Goal: Information Seeking & Learning: Learn about a topic

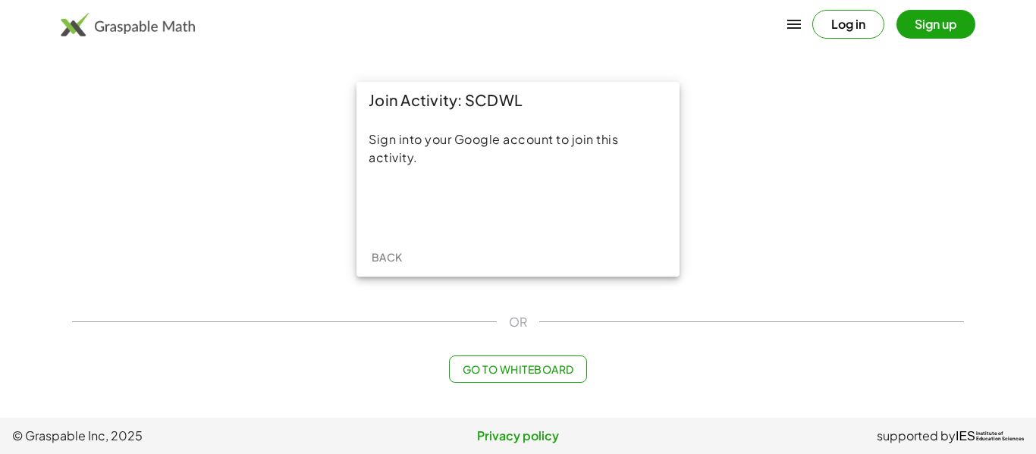
click at [254, 227] on div "Join Activity: SCDWL Sign into your Google account to join this activity. Back" at bounding box center [518, 179] width 910 height 213
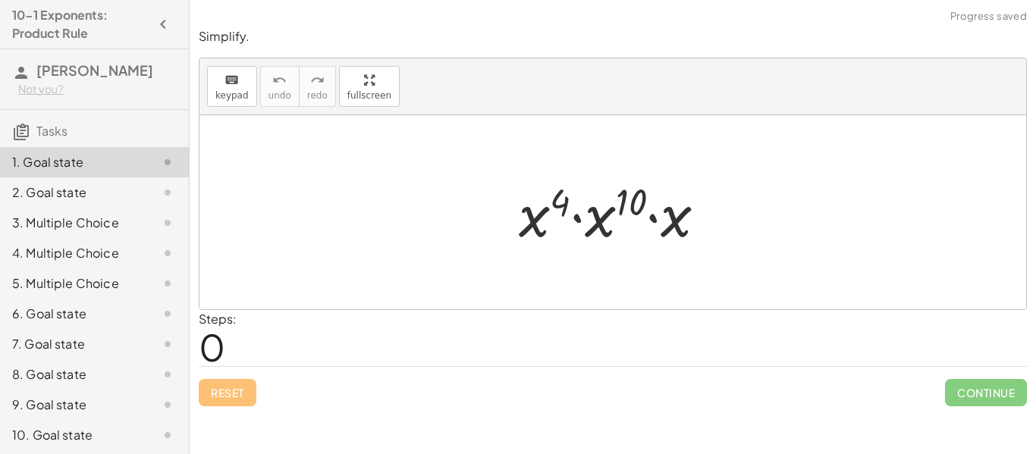
click at [585, 190] on div at bounding box center [618, 213] width 215 height 78
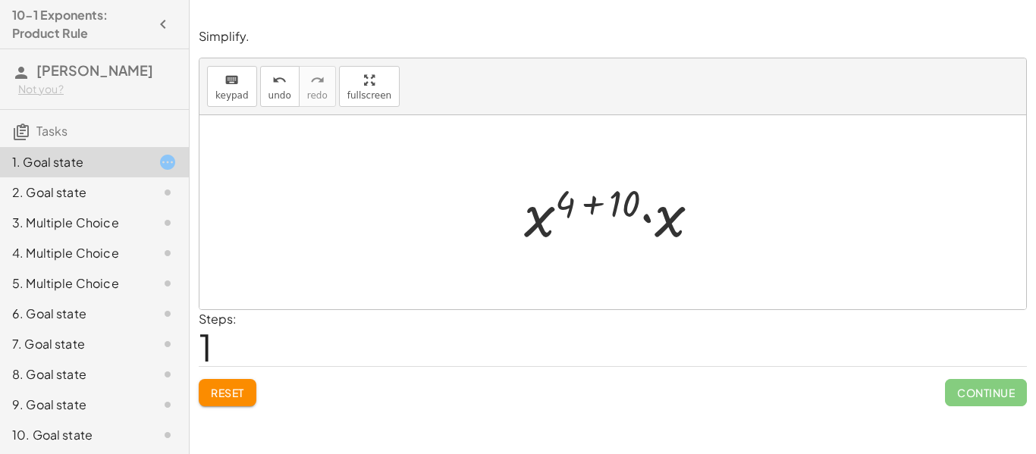
click at [598, 209] on div at bounding box center [617, 213] width 203 height 78
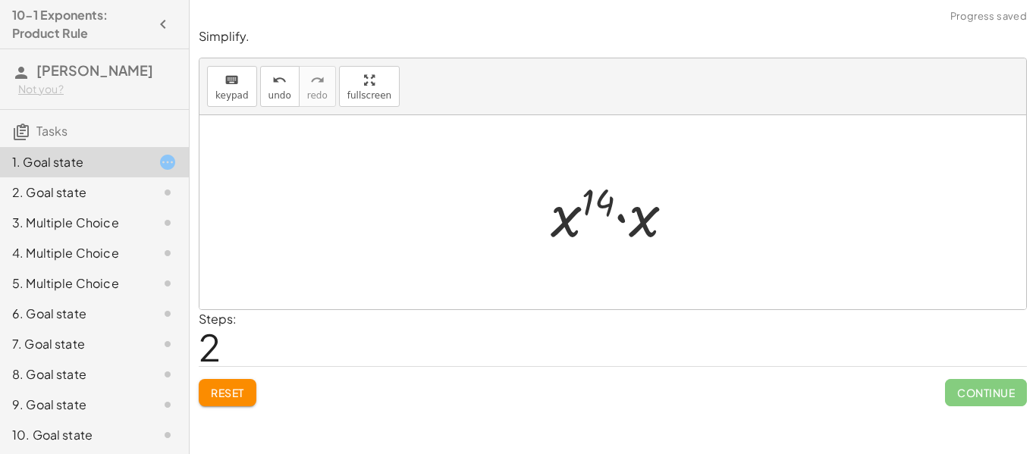
click at [570, 215] on div at bounding box center [618, 213] width 151 height 78
click at [622, 220] on div at bounding box center [618, 213] width 151 height 78
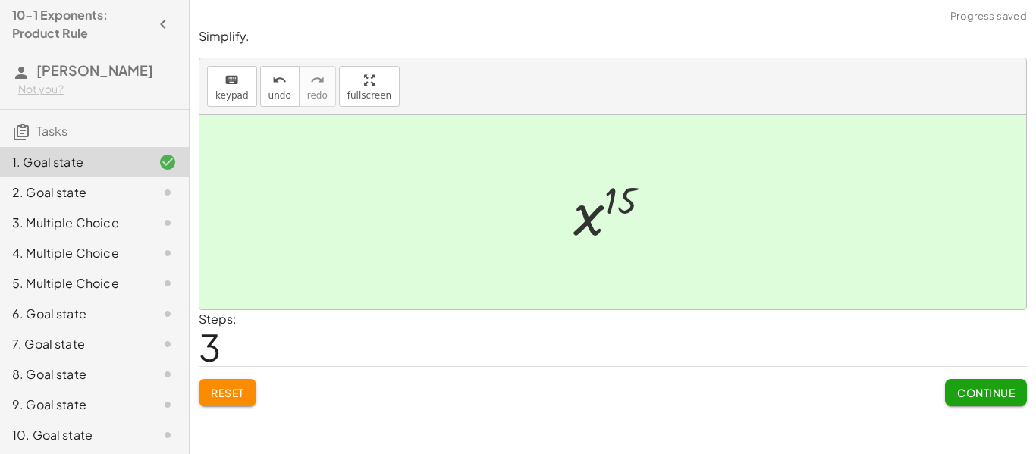
click at [963, 381] on button "Continue" at bounding box center [986, 392] width 82 height 27
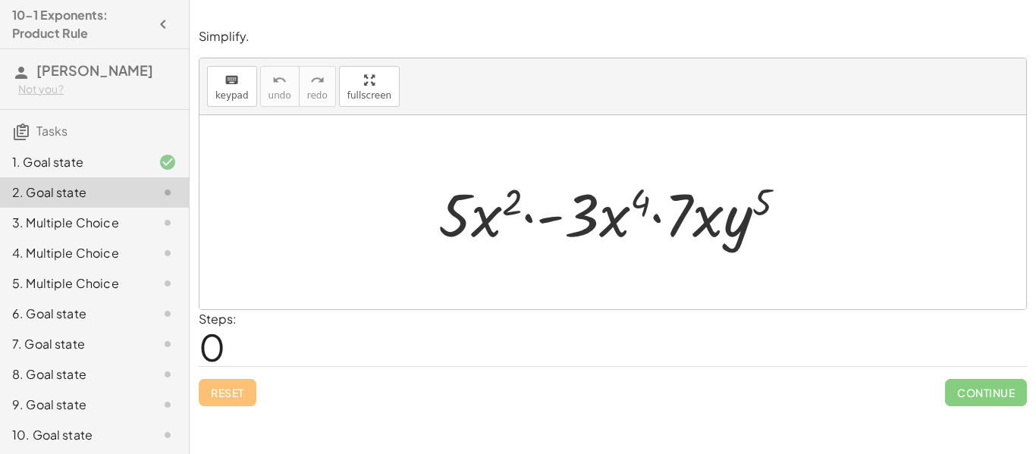
click at [528, 220] on div at bounding box center [618, 213] width 375 height 78
click at [607, 224] on div at bounding box center [618, 213] width 375 height 78
drag, startPoint x: 618, startPoint y: 220, endPoint x: 494, endPoint y: 225, distance: 123.7
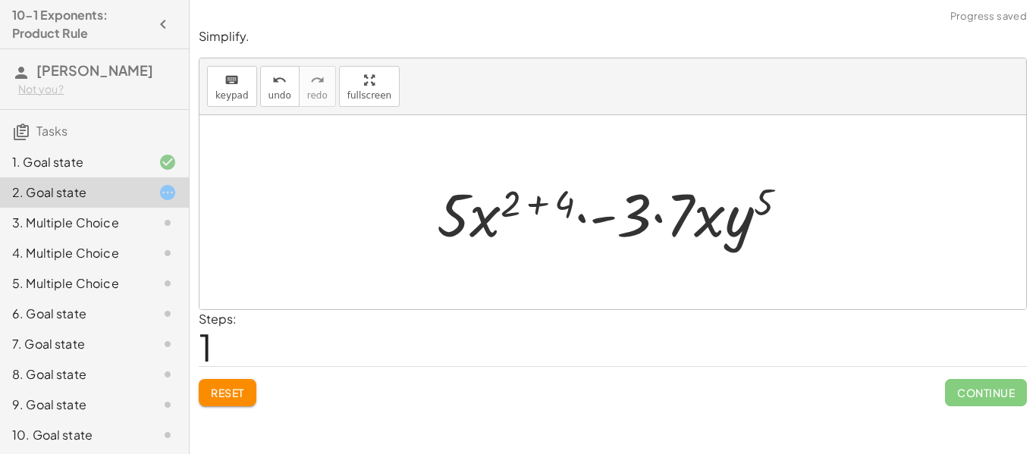
click at [544, 202] on div at bounding box center [618, 213] width 378 height 78
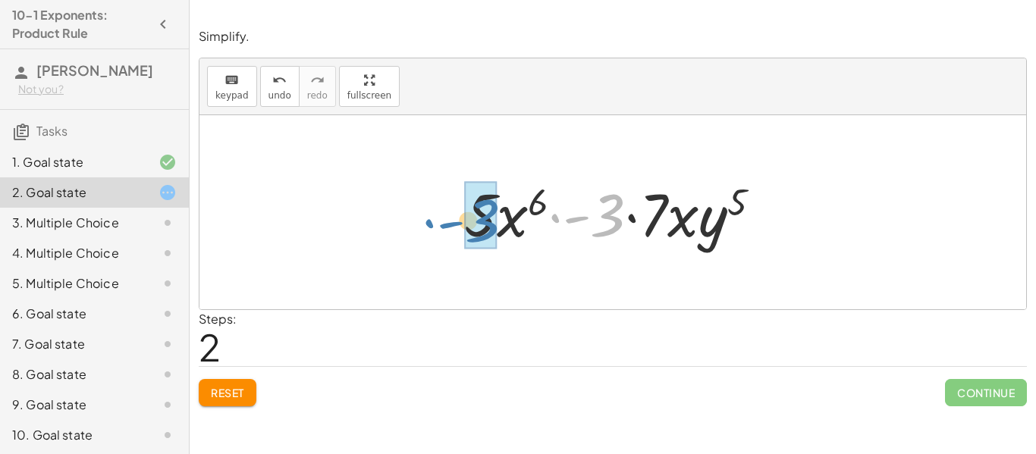
drag, startPoint x: 599, startPoint y: 222, endPoint x: 473, endPoint y: 228, distance: 126.0
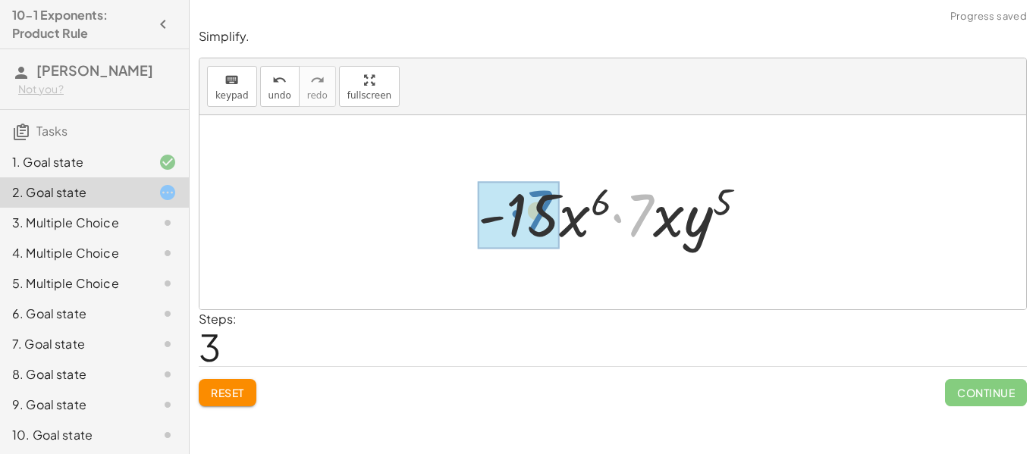
drag, startPoint x: 639, startPoint y: 213, endPoint x: 532, endPoint y: 213, distance: 106.9
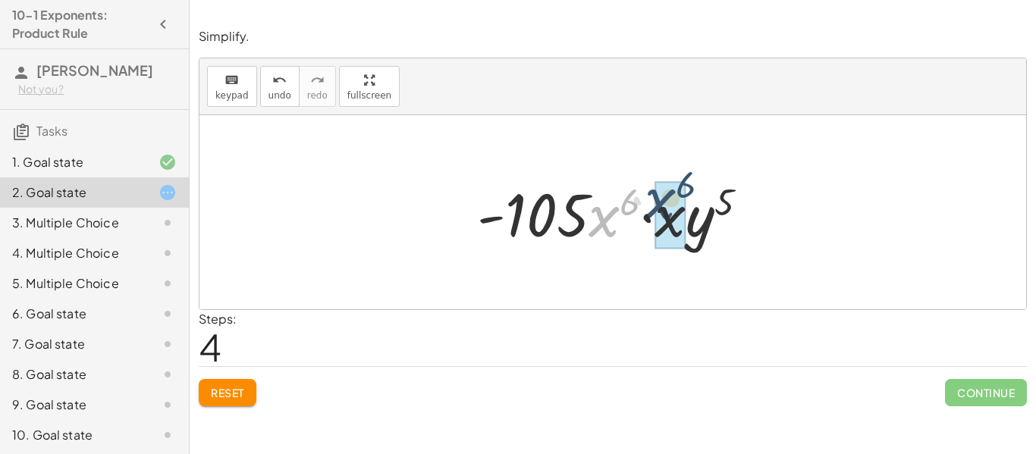
drag, startPoint x: 604, startPoint y: 226, endPoint x: 669, endPoint y: 215, distance: 65.4
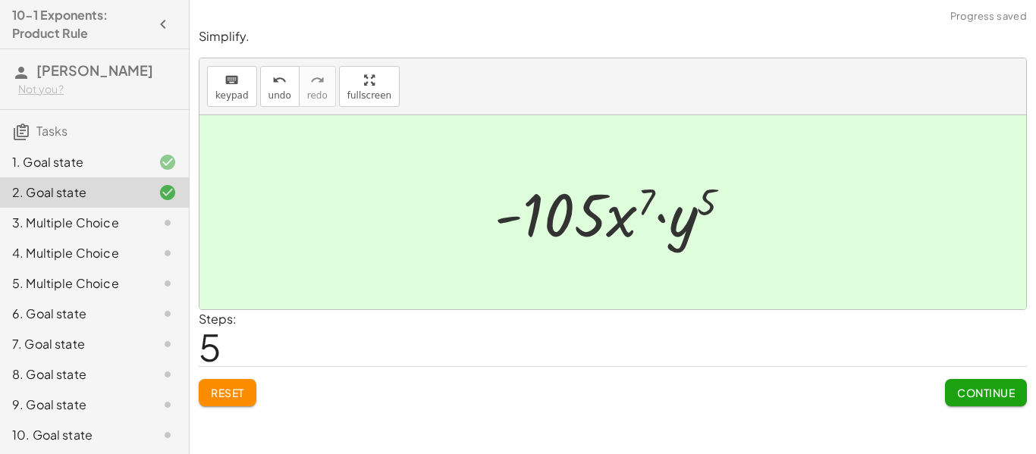
click at [986, 400] on button "Continue" at bounding box center [986, 392] width 82 height 27
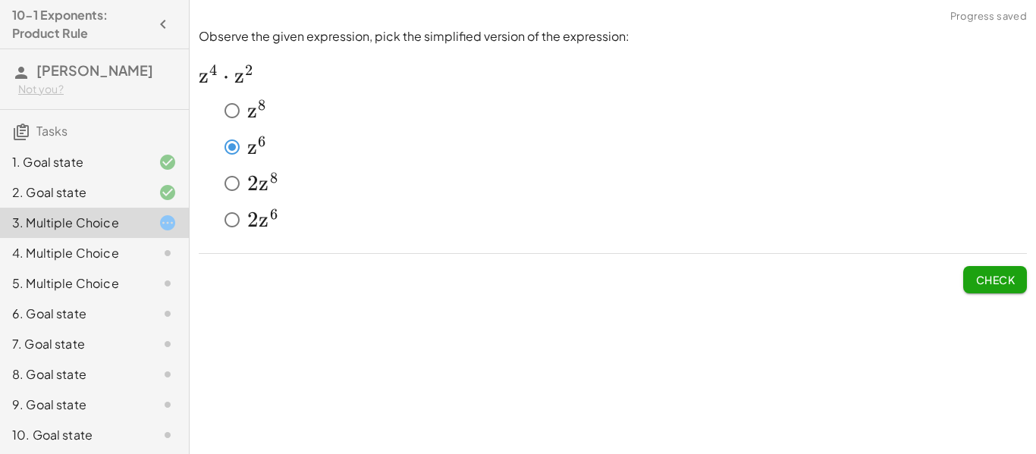
click at [973, 283] on button "Check" at bounding box center [995, 279] width 64 height 27
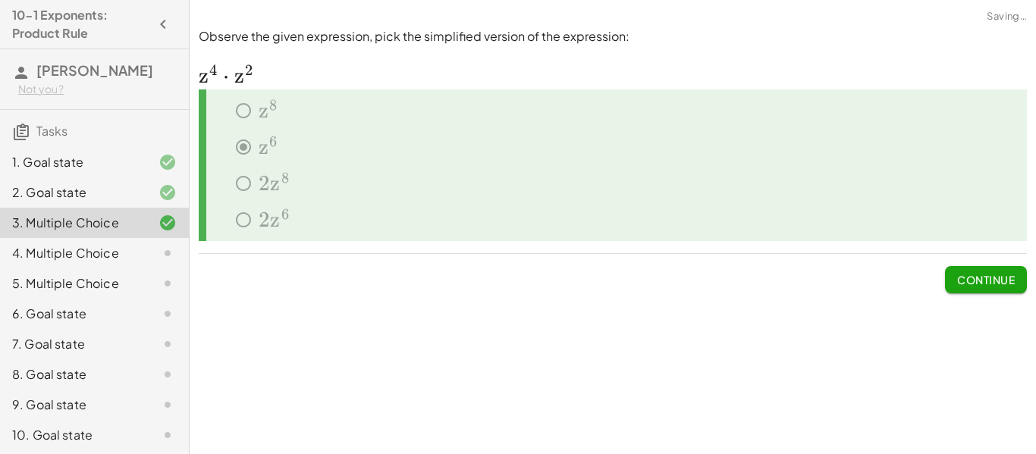
click at [986, 271] on button "Continue" at bounding box center [986, 279] width 82 height 27
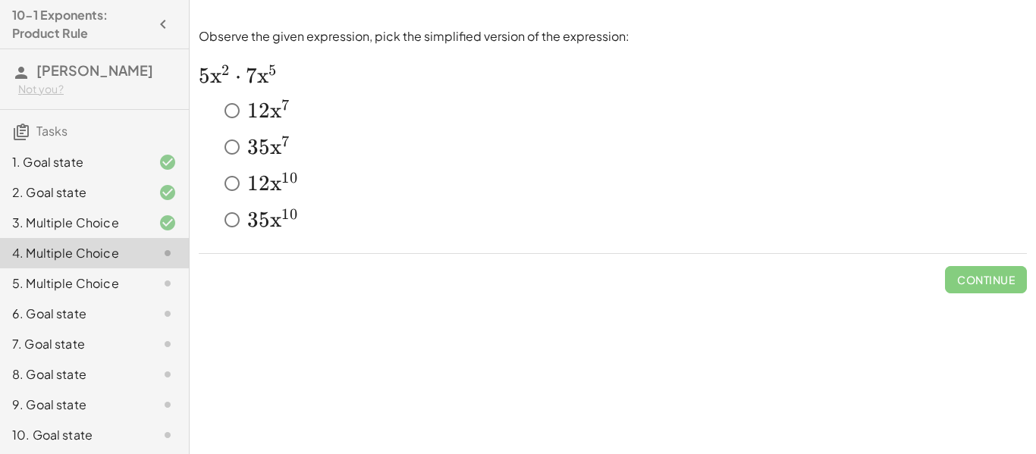
click at [276, 145] on span "x" at bounding box center [275, 147] width 11 height 26
click at [967, 272] on button "Check" at bounding box center [995, 279] width 64 height 27
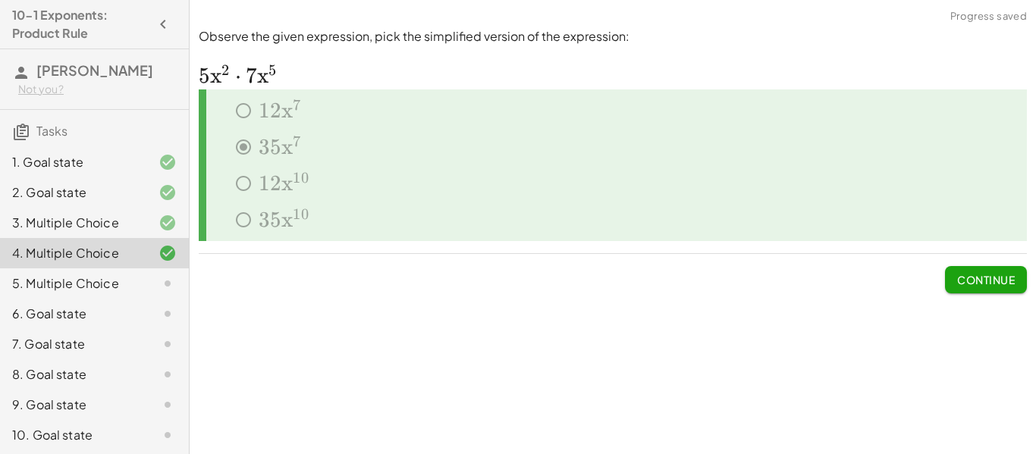
click at [999, 274] on span "Continue" at bounding box center [986, 280] width 58 height 14
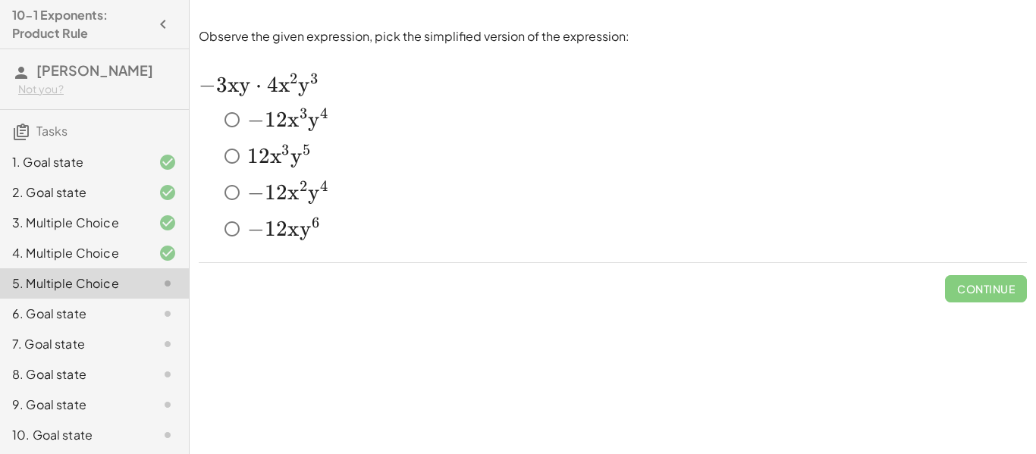
click at [318, 121] on span "y" at bounding box center [313, 120] width 11 height 26
click at [1005, 286] on span "Check" at bounding box center [994, 289] width 39 height 14
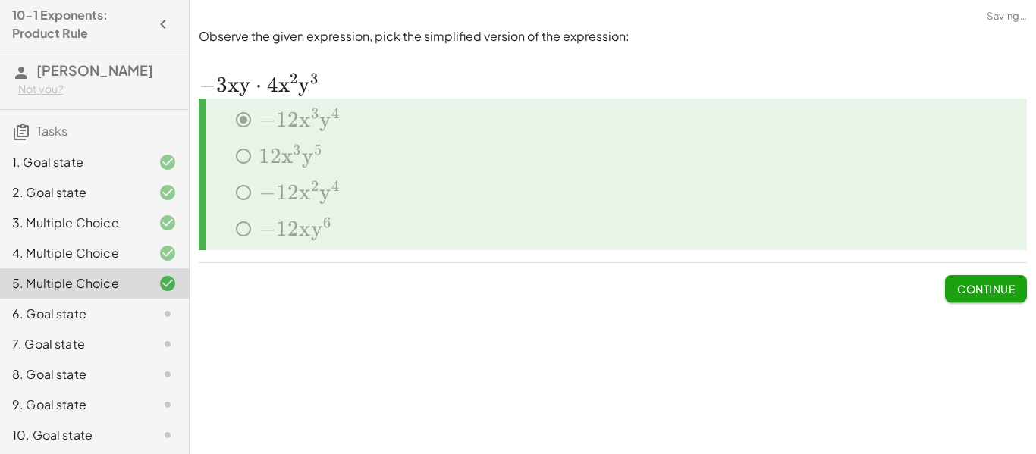
click at [995, 285] on span "Continue" at bounding box center [986, 289] width 58 height 14
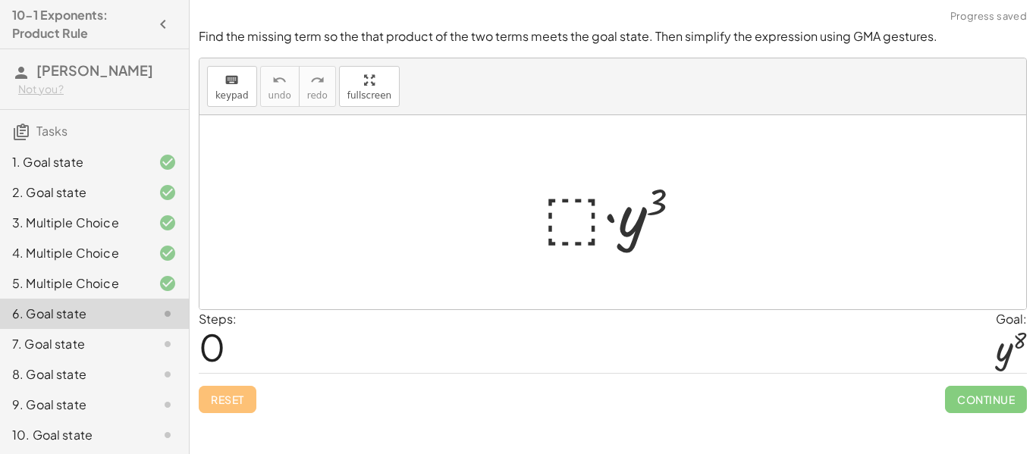
click at [571, 230] on div at bounding box center [618, 213] width 166 height 78
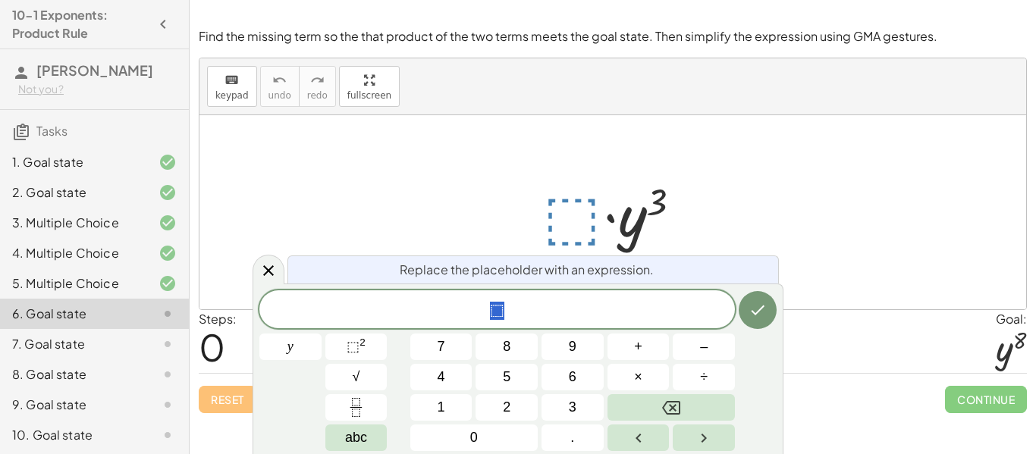
scroll to position [2, 0]
click at [359, 342] on sup "2" at bounding box center [362, 342] width 6 height 11
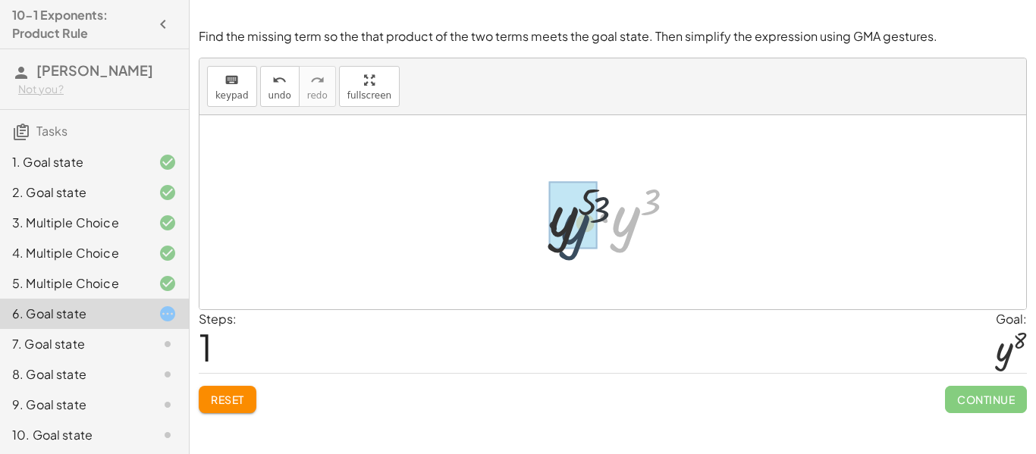
drag, startPoint x: 619, startPoint y: 230, endPoint x: 565, endPoint y: 237, distance: 54.3
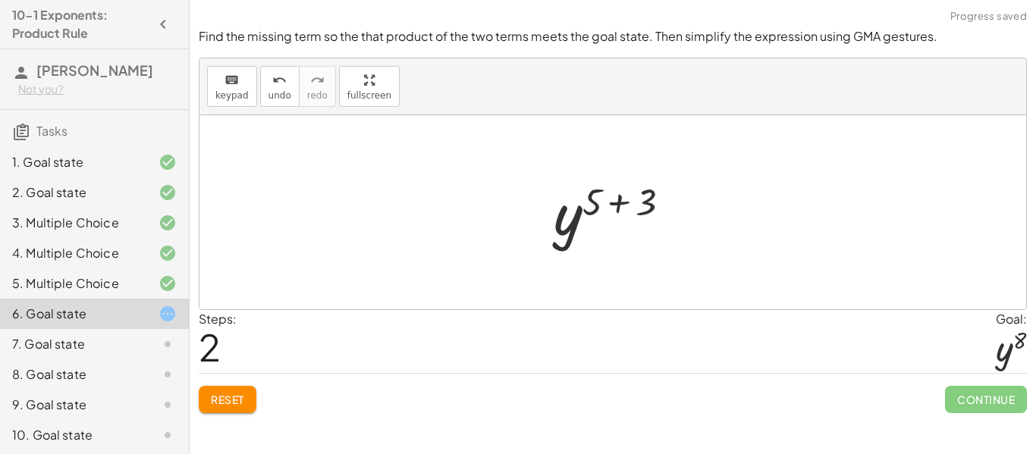
click at [634, 209] on div at bounding box center [618, 212] width 145 height 75
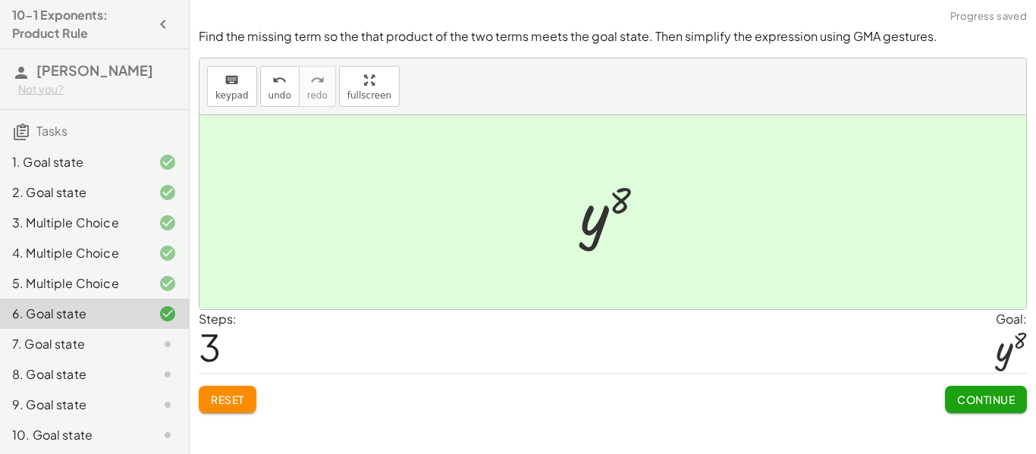
click at [1015, 393] on button "Continue" at bounding box center [986, 399] width 82 height 27
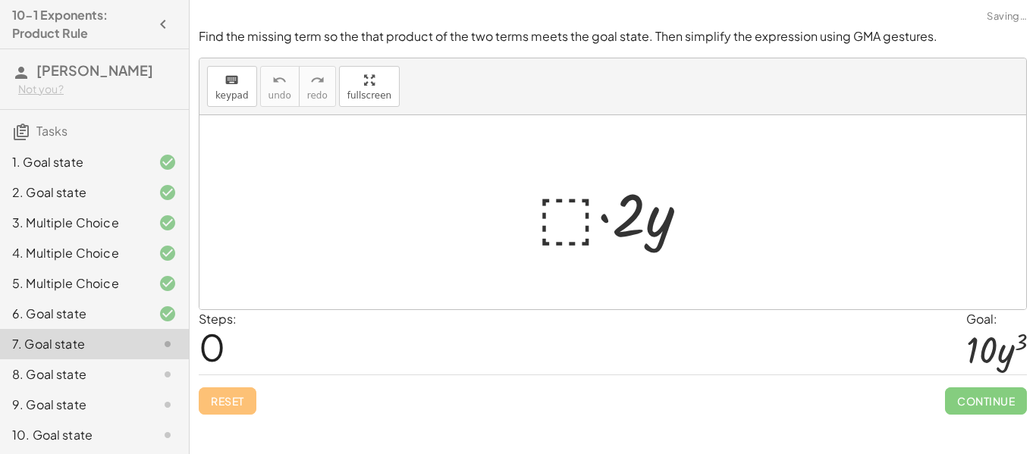
click at [548, 220] on div at bounding box center [618, 213] width 178 height 78
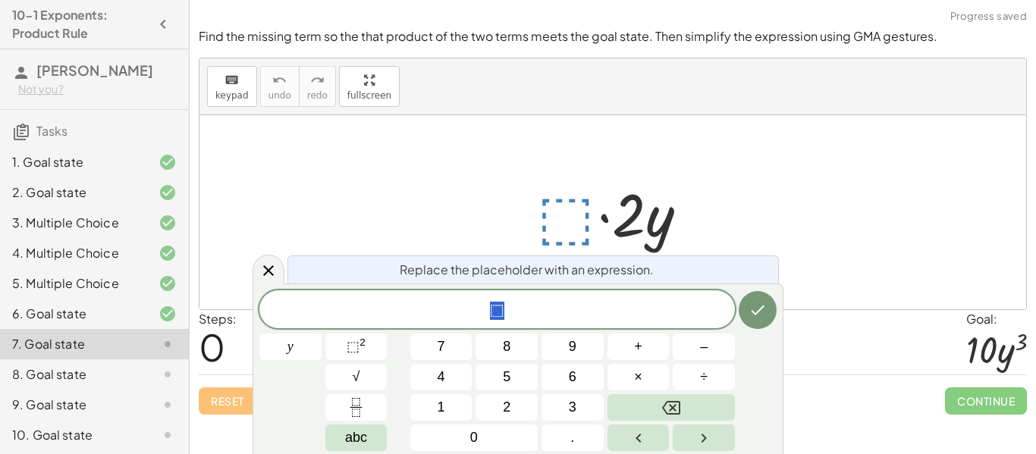
scroll to position [3, 0]
click at [340, 343] on button "⬚ 2" at bounding box center [356, 347] width 62 height 27
click at [375, 352] on button "⬚ 2" at bounding box center [356, 347] width 62 height 27
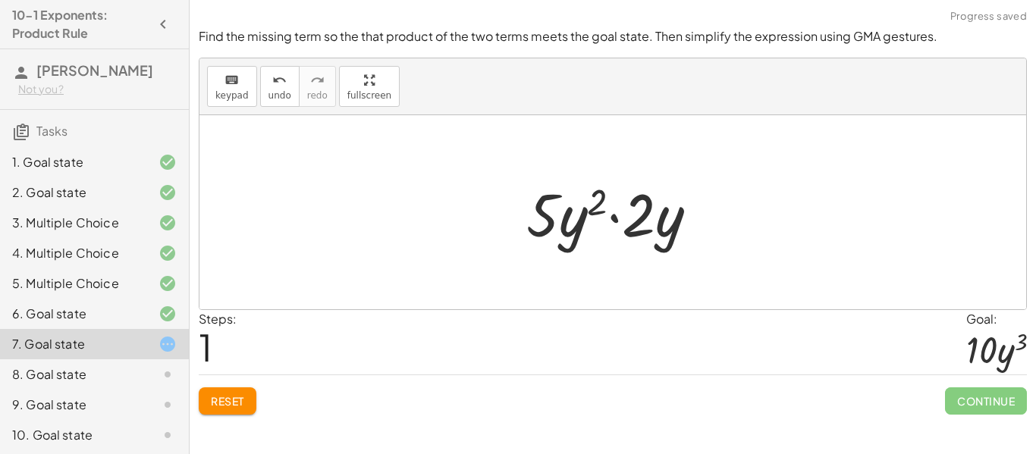
click at [629, 220] on div at bounding box center [618, 213] width 199 height 78
drag, startPoint x: 632, startPoint y: 221, endPoint x: 541, endPoint y: 222, distance: 91.0
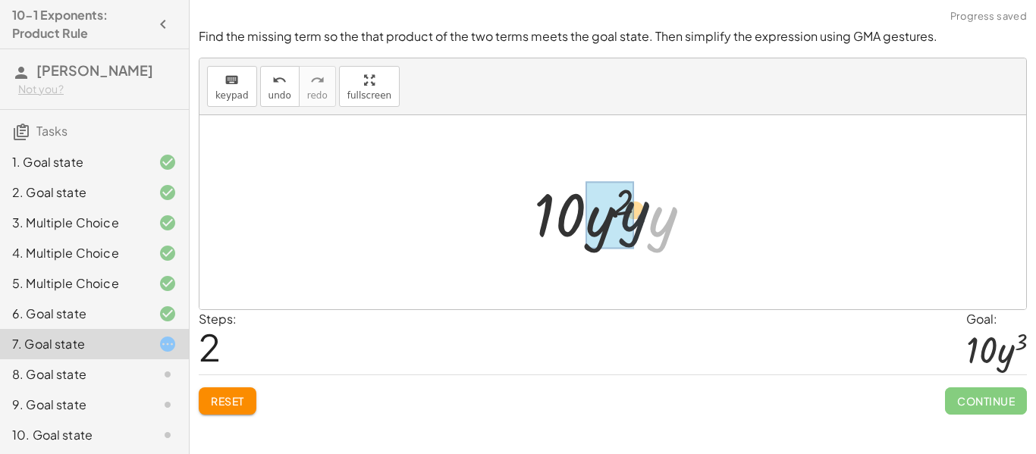
drag, startPoint x: 662, startPoint y: 223, endPoint x: 600, endPoint y: 215, distance: 62.0
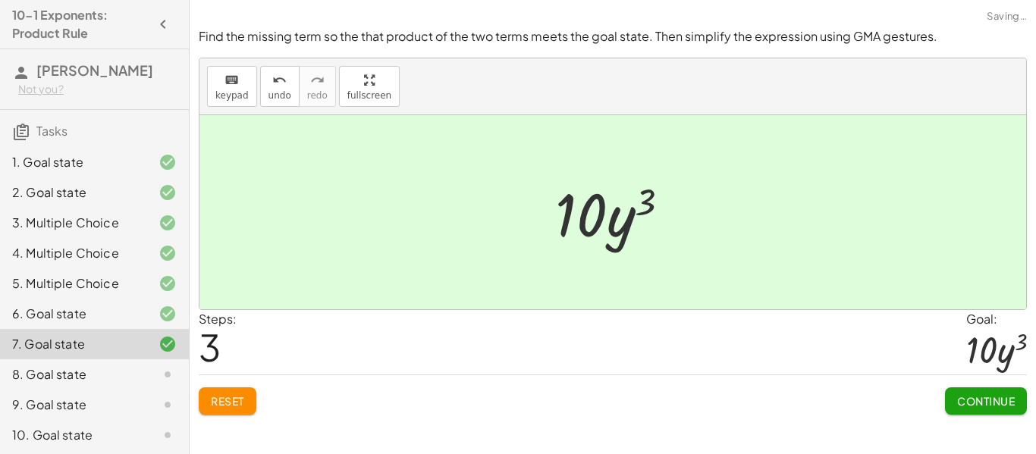
click at [990, 401] on span "Continue" at bounding box center [986, 401] width 58 height 14
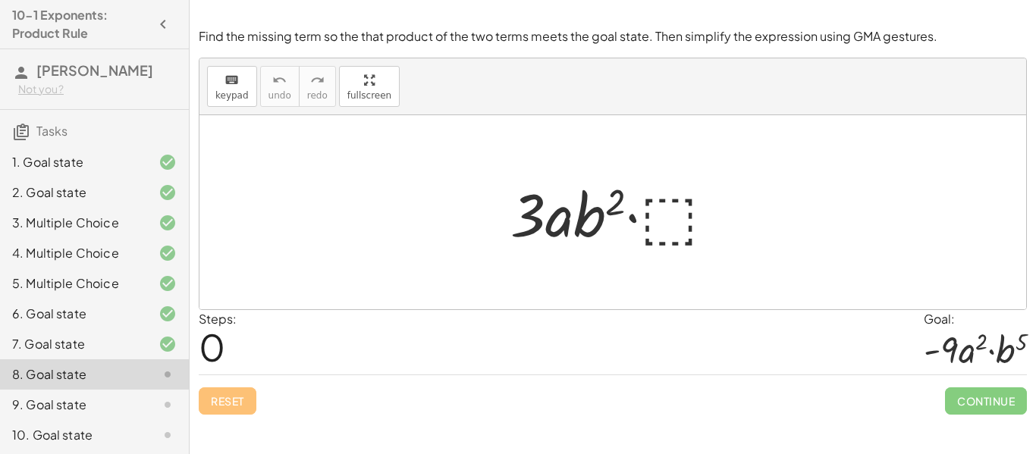
click at [666, 230] on div at bounding box center [619, 213] width 232 height 78
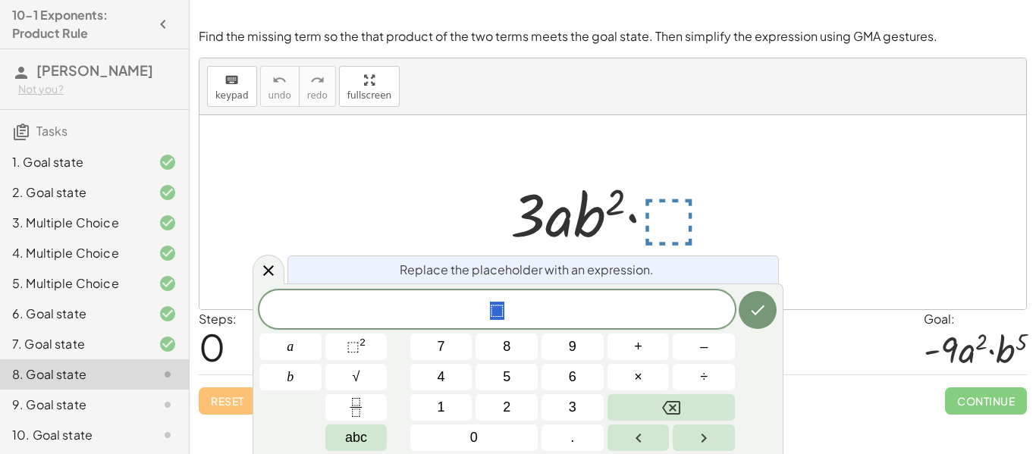
click at [559, 325] on div "* ⬚" at bounding box center [496, 309] width 475 height 38
click at [368, 351] on button "⬚ 2" at bounding box center [356, 347] width 62 height 27
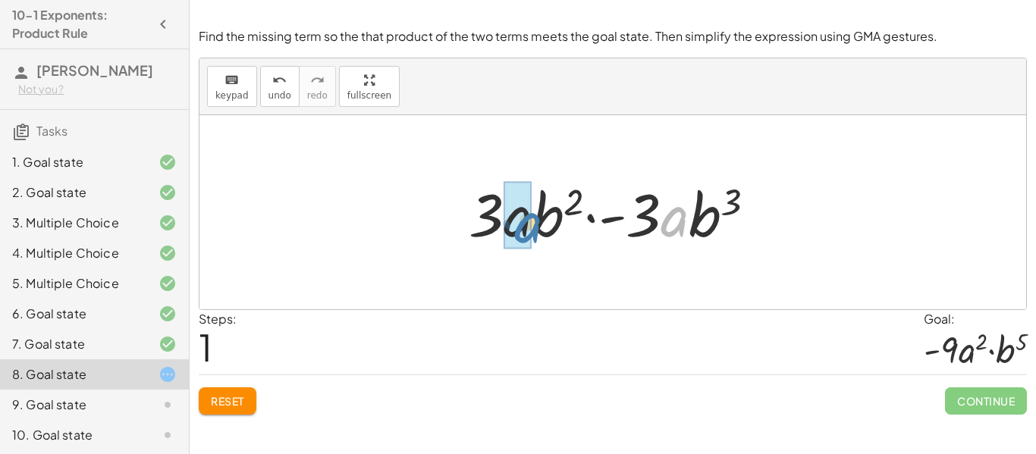
drag, startPoint x: 668, startPoint y: 224, endPoint x: 511, endPoint y: 232, distance: 157.1
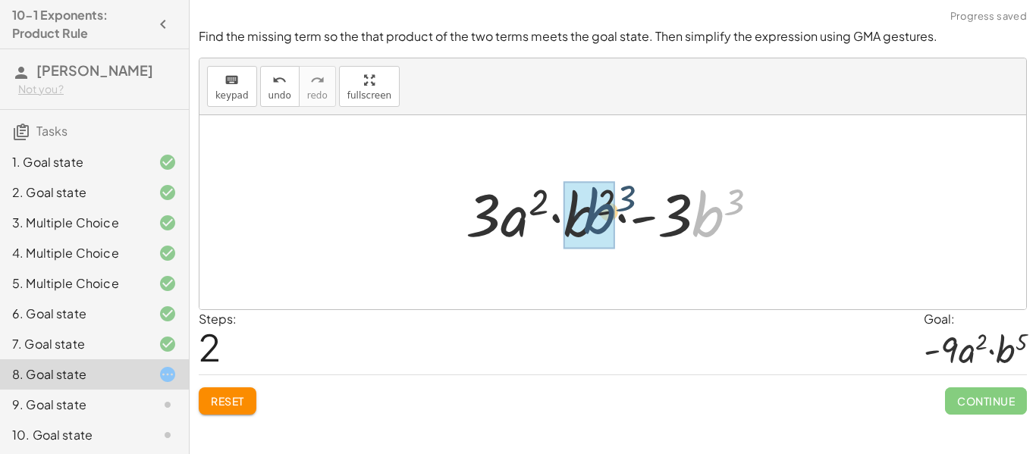
drag, startPoint x: 709, startPoint y: 221, endPoint x: 582, endPoint y: 220, distance: 126.6
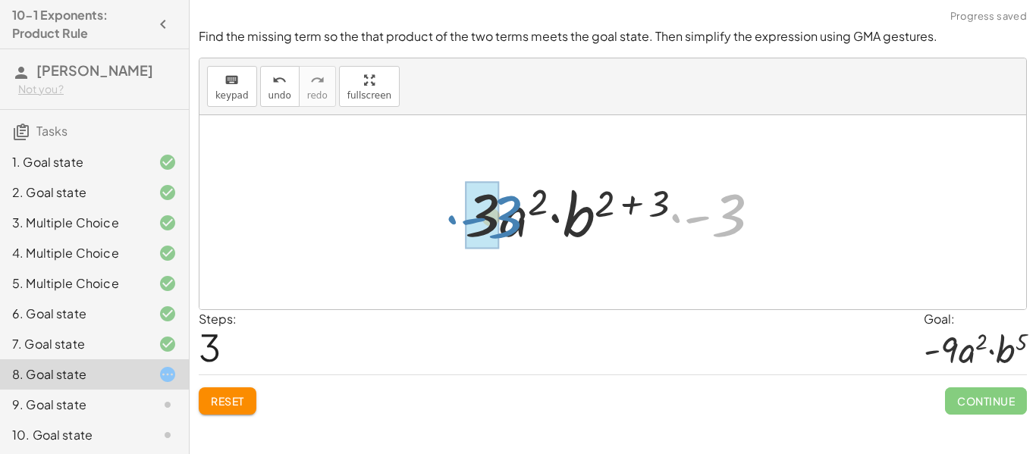
drag, startPoint x: 732, startPoint y: 217, endPoint x: 505, endPoint y: 218, distance: 227.5
click at [505, 218] on div at bounding box center [618, 213] width 322 height 78
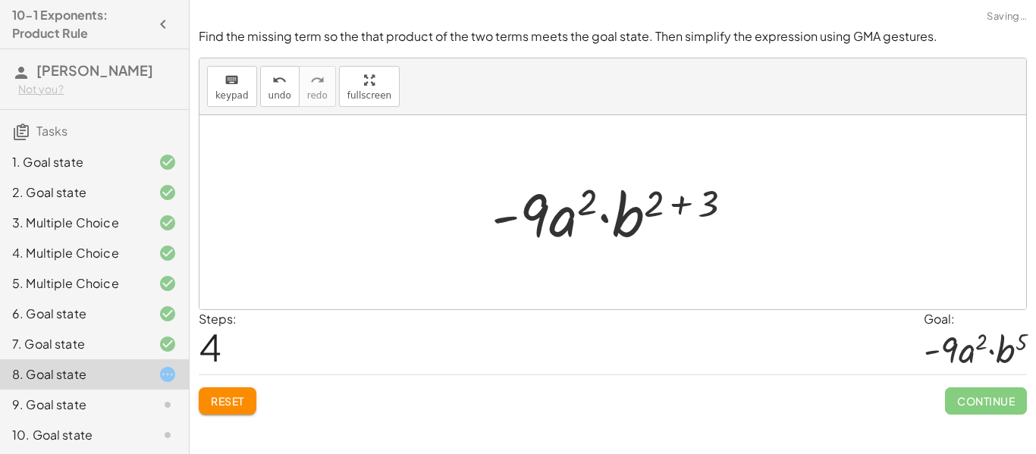
click at [688, 205] on div at bounding box center [618, 213] width 268 height 78
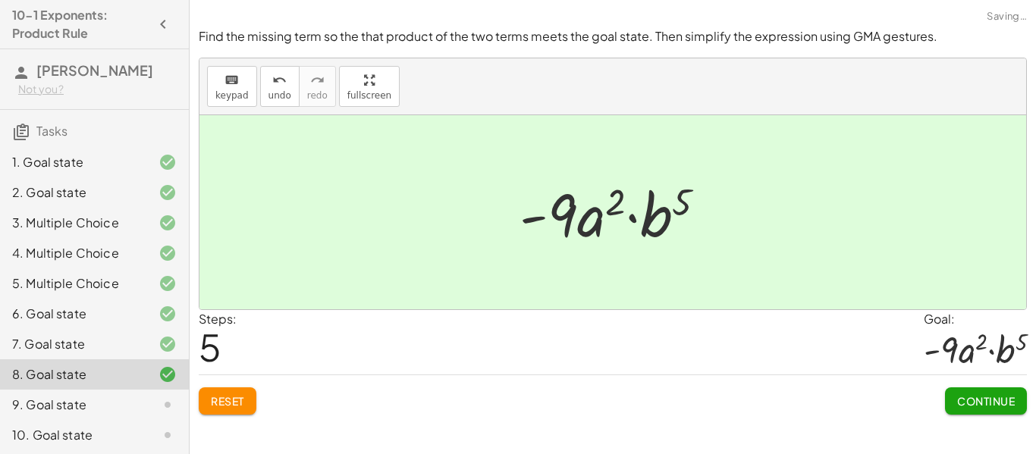
click at [957, 396] on span "Continue" at bounding box center [986, 401] width 58 height 14
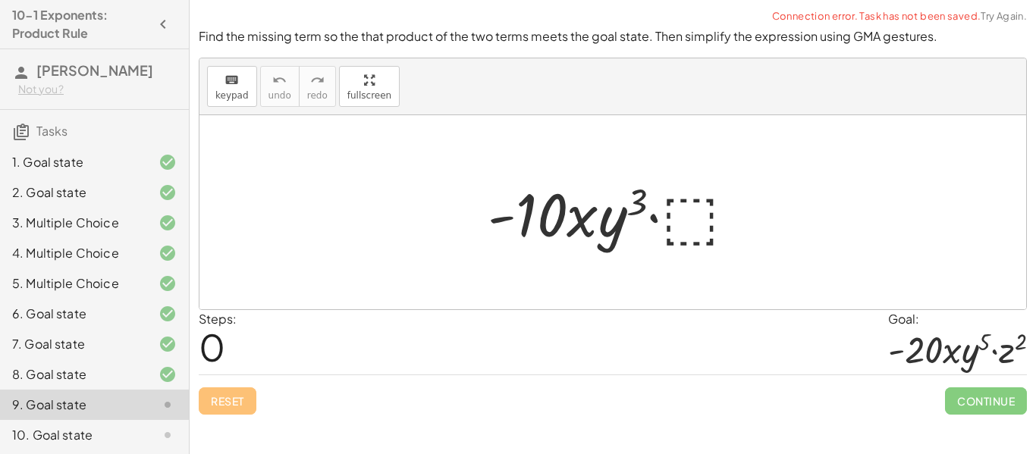
click at [697, 213] on div at bounding box center [618, 213] width 276 height 78
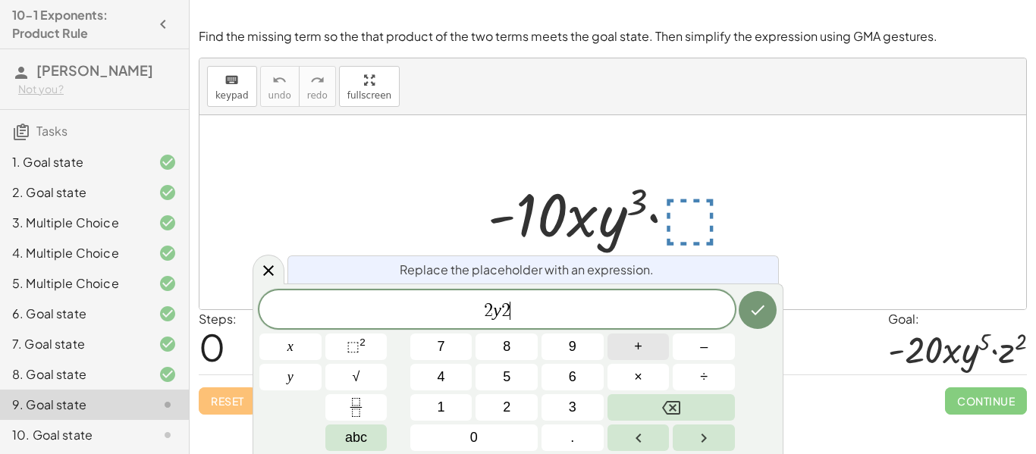
scroll to position [11, 0]
click at [372, 346] on button "⬚ 2" at bounding box center [356, 347] width 62 height 27
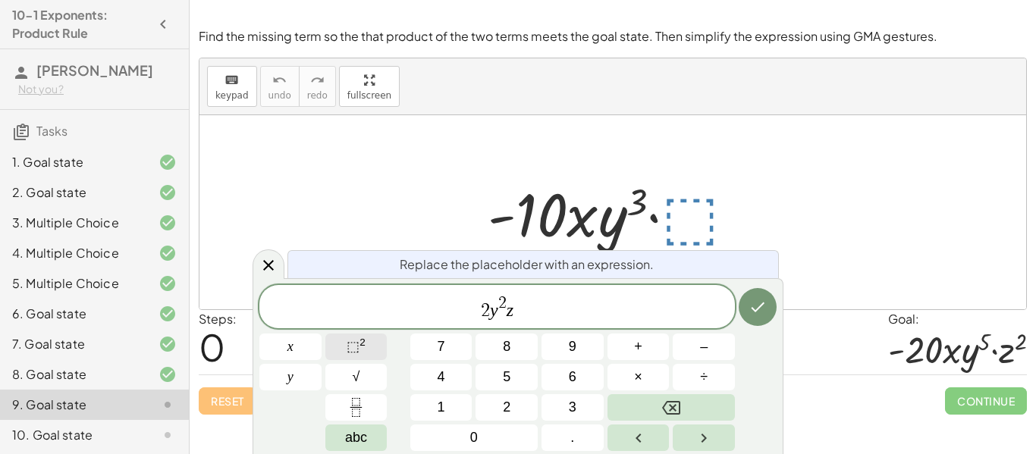
click at [363, 340] on sup "2" at bounding box center [362, 342] width 6 height 11
click at [749, 312] on icon "Done" at bounding box center [757, 307] width 18 height 18
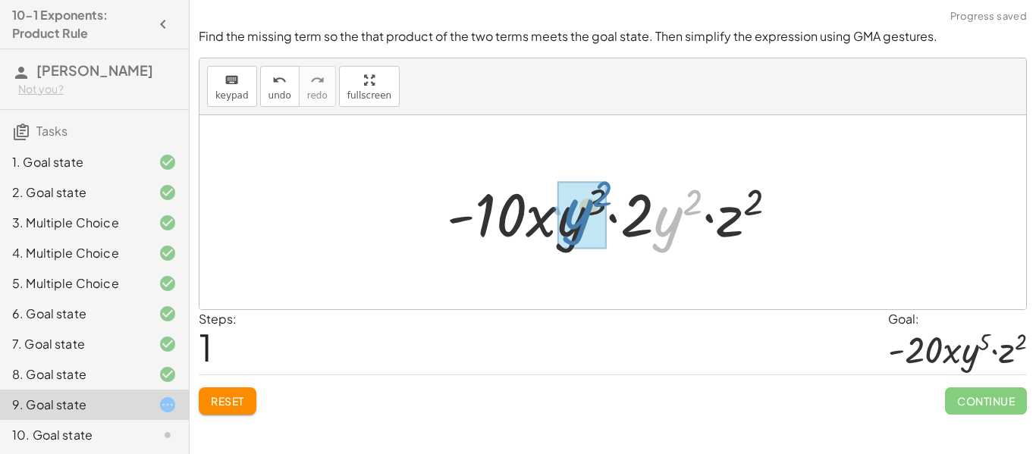
drag, startPoint x: 665, startPoint y: 239, endPoint x: 573, endPoint y: 231, distance: 92.1
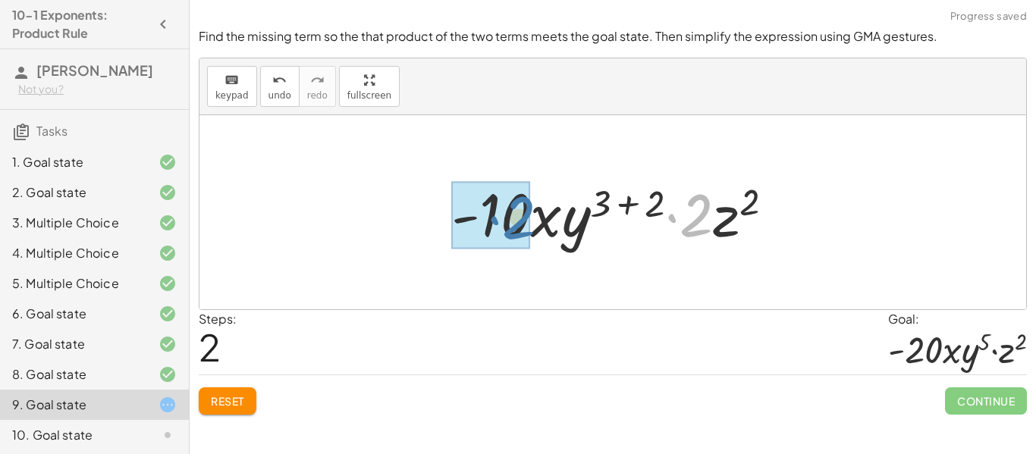
drag, startPoint x: 691, startPoint y: 221, endPoint x: 510, endPoint y: 226, distance: 181.3
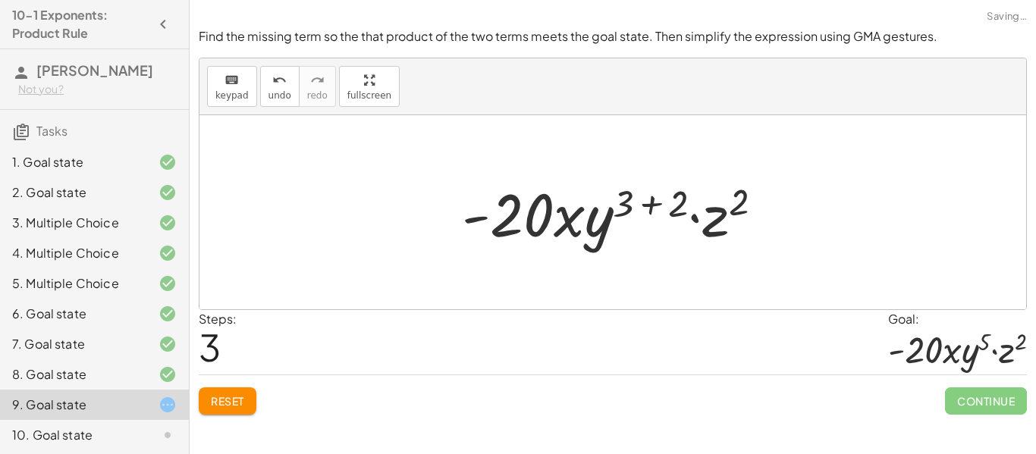
click at [654, 207] on div at bounding box center [618, 213] width 328 height 78
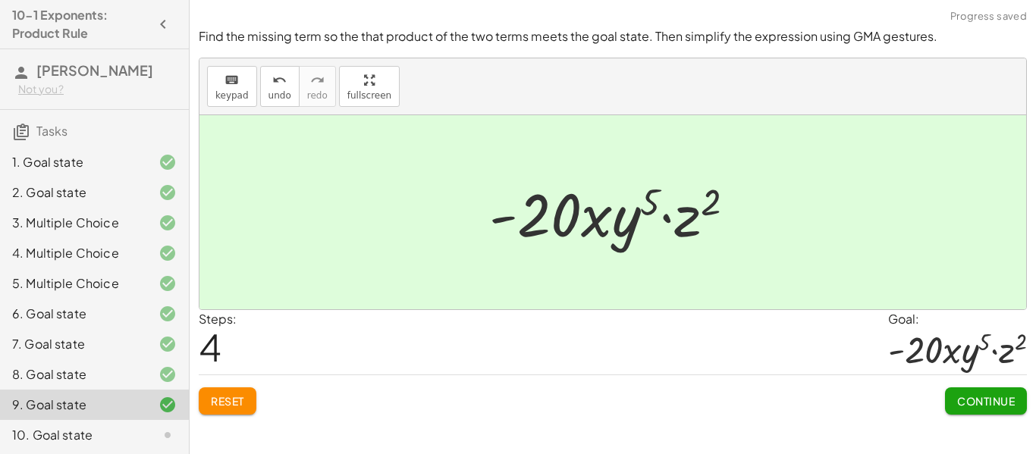
click at [984, 404] on span "Continue" at bounding box center [986, 401] width 58 height 14
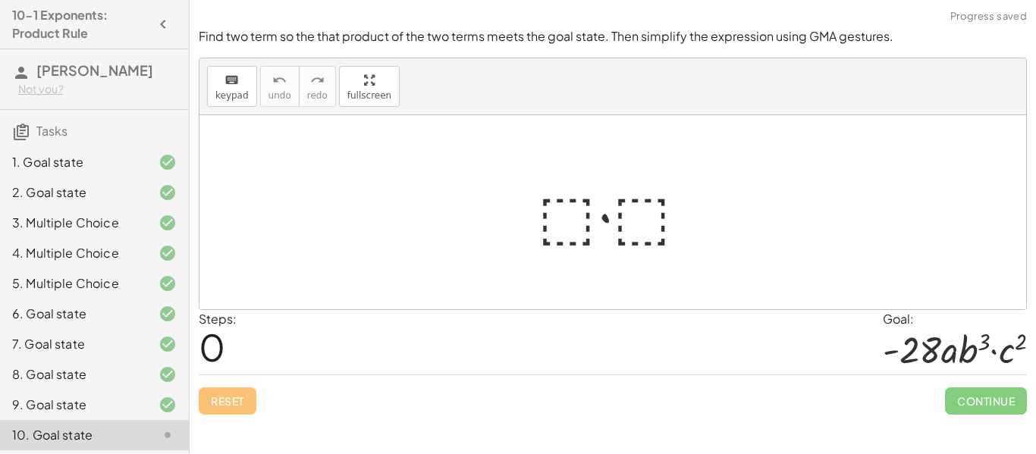
click at [563, 205] on div at bounding box center [618, 213] width 177 height 78
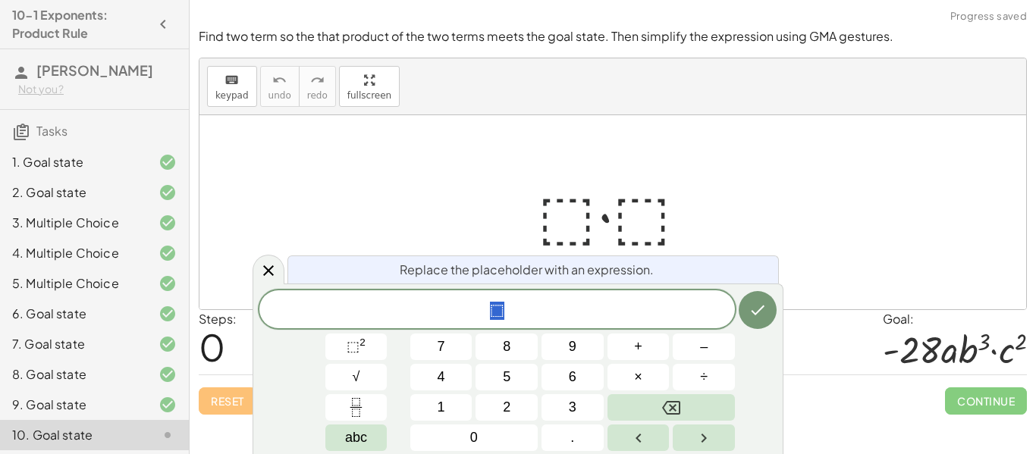
scroll to position [12, 0]
click at [601, 306] on span "⬚" at bounding box center [496, 310] width 475 height 21
click at [347, 344] on span "⬚" at bounding box center [352, 346] width 13 height 15
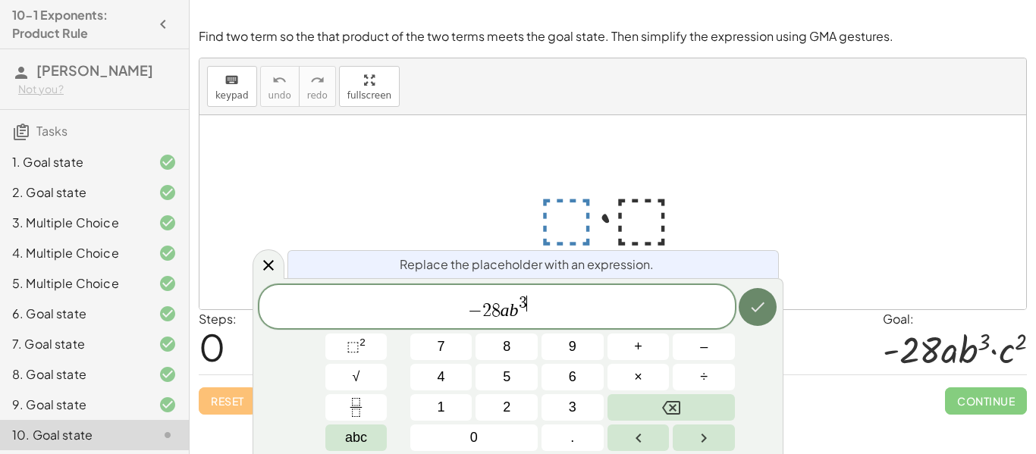
click at [748, 299] on icon "Done" at bounding box center [757, 307] width 18 height 18
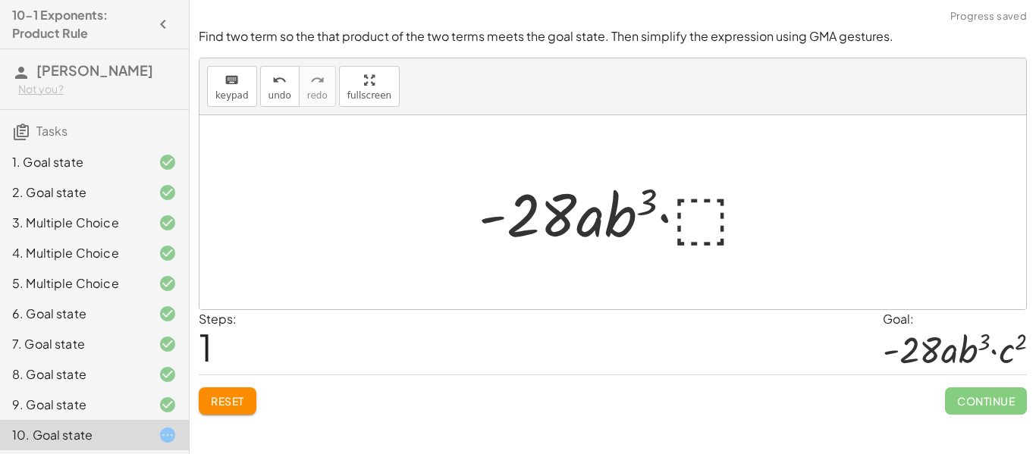
click at [706, 221] on div at bounding box center [619, 213] width 296 height 78
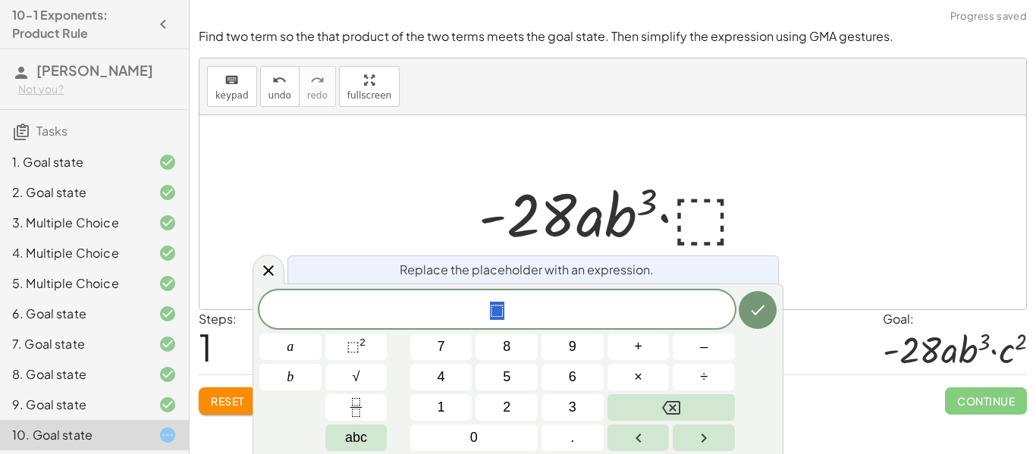
scroll to position [17, 0]
click at [357, 345] on span "⬚" at bounding box center [352, 346] width 13 height 15
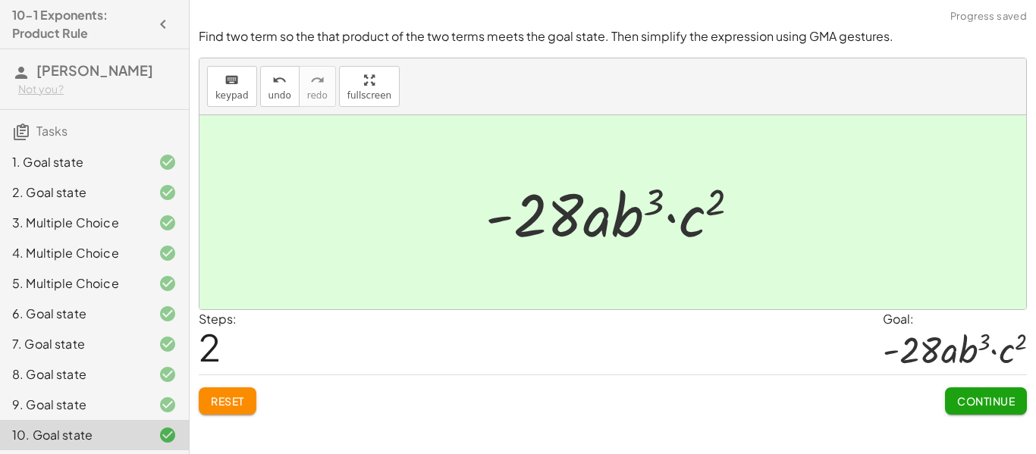
click at [965, 408] on button "Continue" at bounding box center [986, 400] width 82 height 27
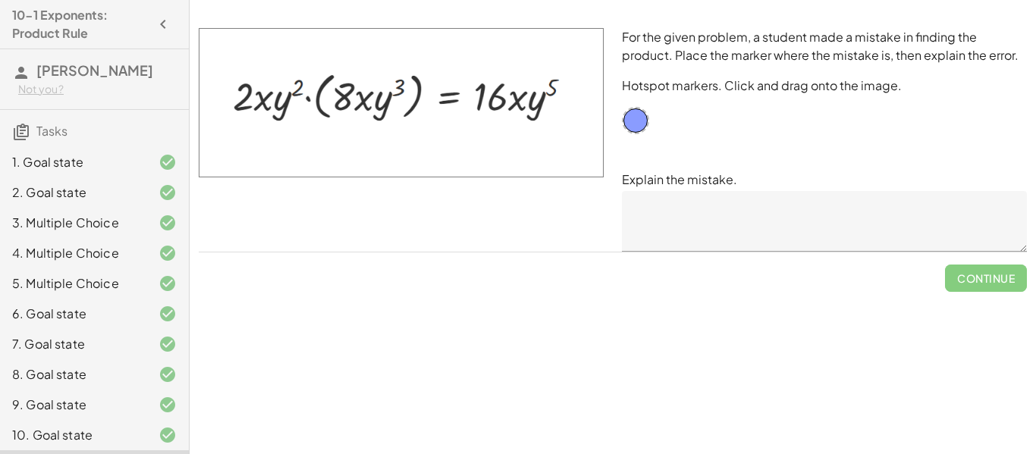
click at [666, 220] on textarea at bounding box center [824, 221] width 405 height 61
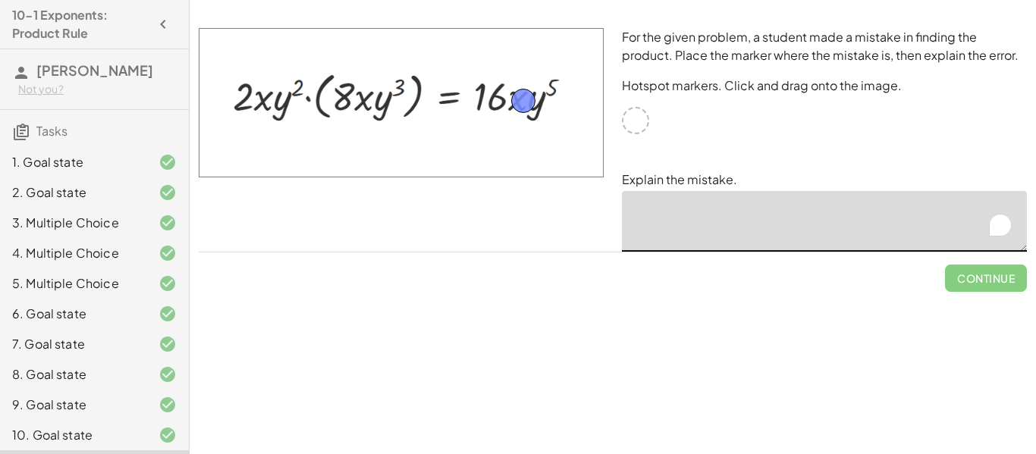
drag, startPoint x: 632, startPoint y: 130, endPoint x: 517, endPoint y: 110, distance: 116.9
drag, startPoint x: 523, startPoint y: 107, endPoint x: 273, endPoint y: 101, distance: 250.3
drag, startPoint x: 273, startPoint y: 89, endPoint x: 535, endPoint y: 87, distance: 261.6
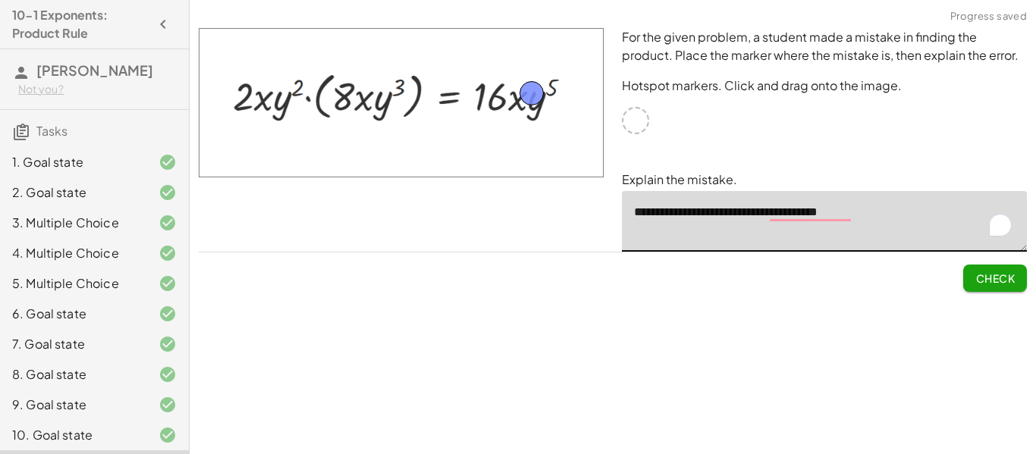
click at [671, 305] on div "Simplify. keyboard keypad undo undo redo redo fullscreen · x 4 · x 10 · x · x (…" at bounding box center [613, 227] width 846 height 454
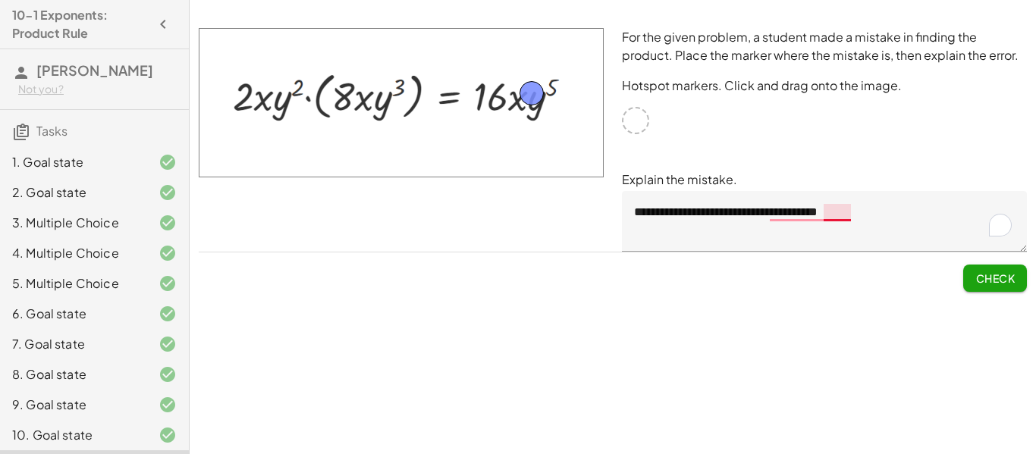
click at [824, 212] on textarea "**********" at bounding box center [824, 221] width 405 height 61
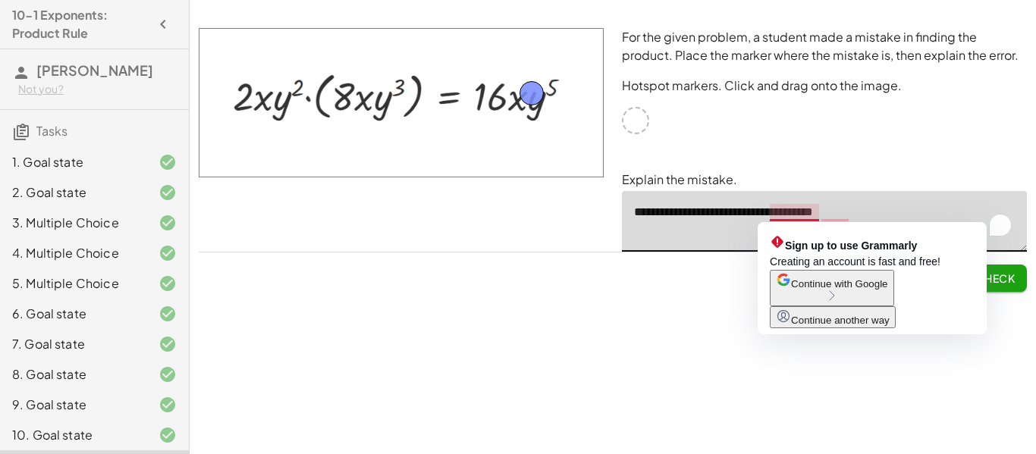
click at [807, 209] on textarea "**********" at bounding box center [824, 221] width 405 height 61
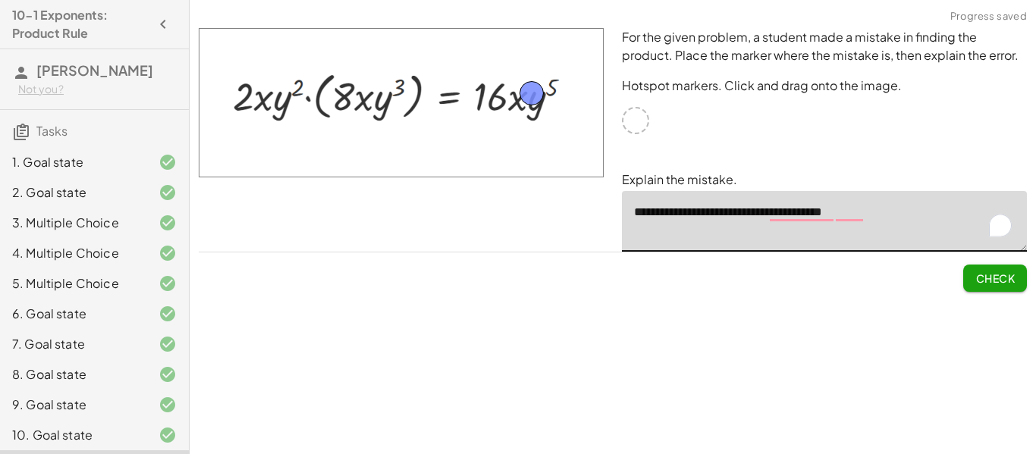
click at [819, 214] on textarea "**********" at bounding box center [824, 221] width 405 height 61
click at [805, 210] on textarea "**********" at bounding box center [824, 221] width 405 height 61
click at [819, 218] on textarea "**********" at bounding box center [824, 221] width 405 height 61
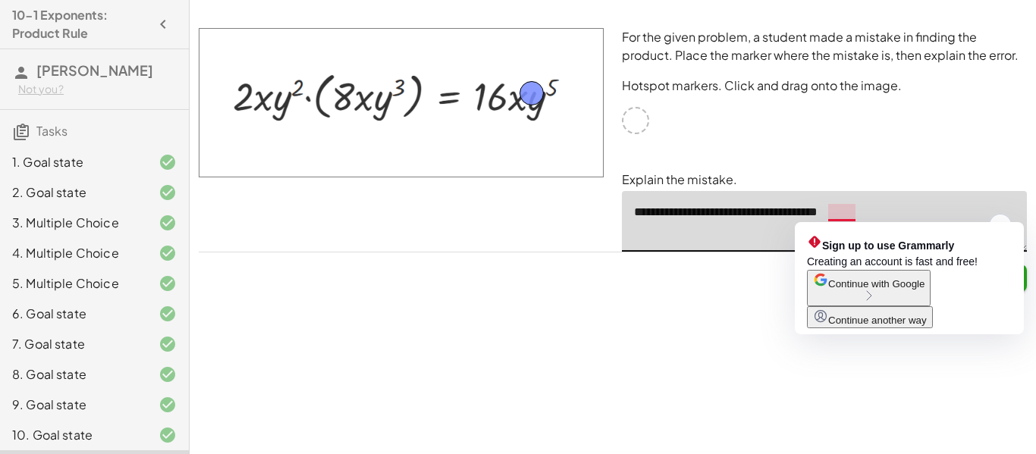
click at [832, 213] on textarea "**********" at bounding box center [824, 221] width 405 height 61
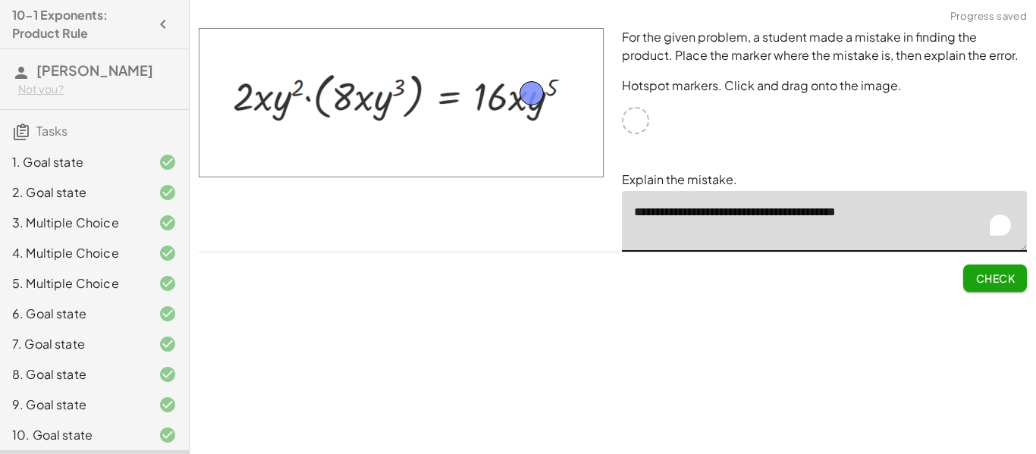
type textarea "**********"
click at [999, 287] on button "Check" at bounding box center [995, 278] width 64 height 27
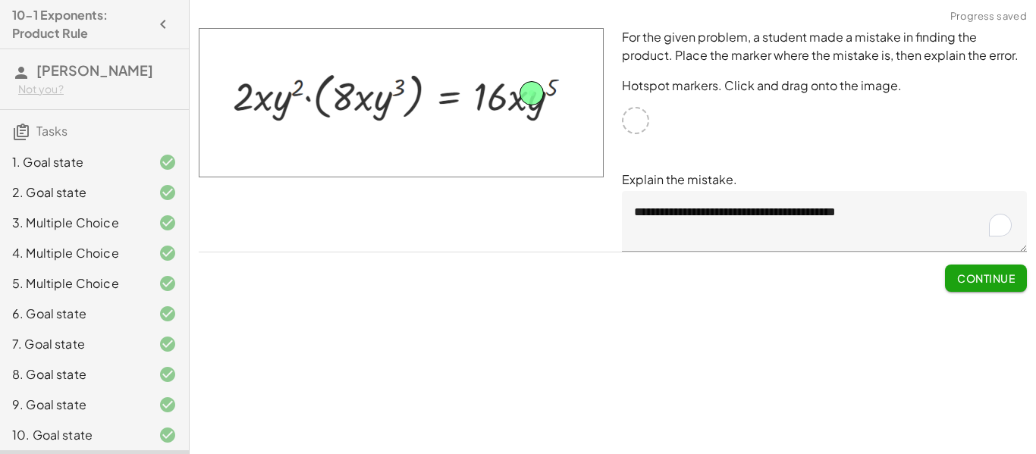
click at [951, 280] on button "Continue" at bounding box center [986, 278] width 82 height 27
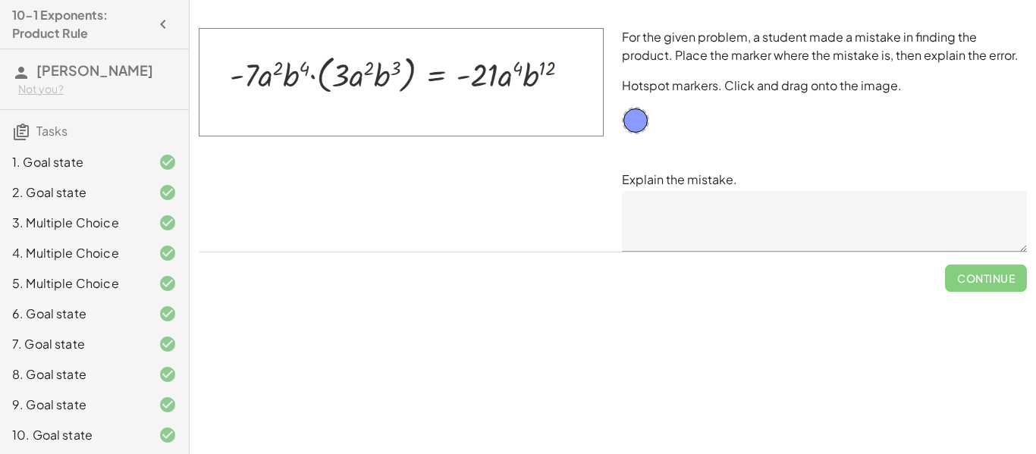
click at [786, 207] on textarea at bounding box center [824, 221] width 405 height 61
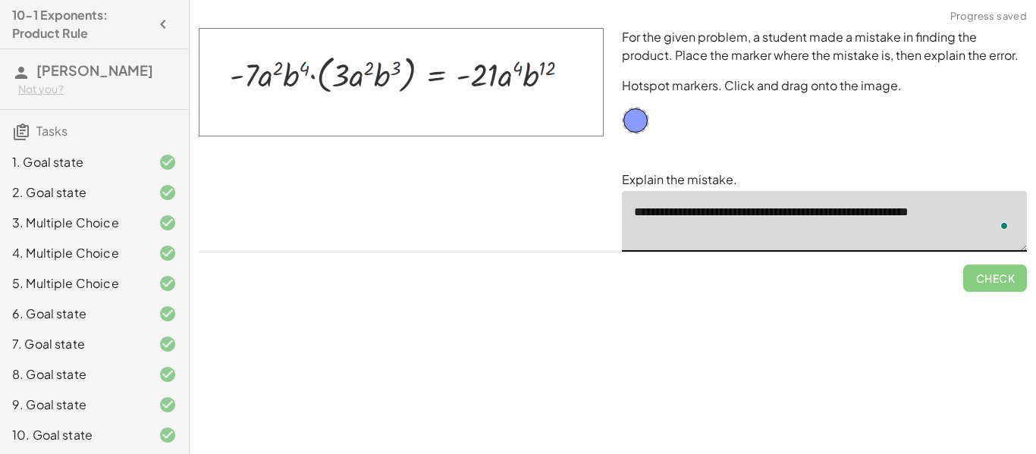
click at [920, 207] on textarea "**********" at bounding box center [824, 221] width 405 height 61
click at [993, 205] on textarea "**********" at bounding box center [824, 221] width 405 height 61
drag, startPoint x: 637, startPoint y: 125, endPoint x: 315, endPoint y: 83, distance: 324.2
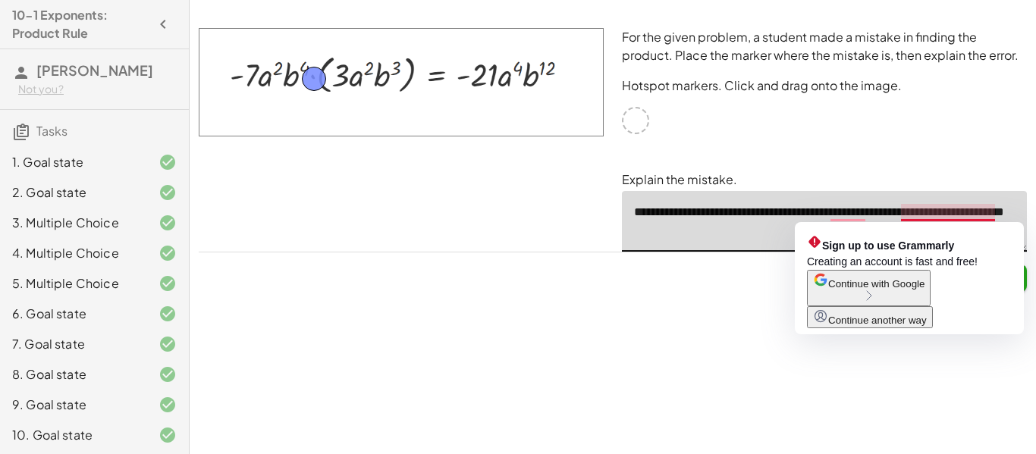
click at [970, 214] on textarea "**********" at bounding box center [824, 221] width 405 height 61
click at [963, 212] on textarea "**********" at bounding box center [824, 221] width 405 height 61
click at [862, 212] on textarea "**********" at bounding box center [824, 221] width 405 height 61
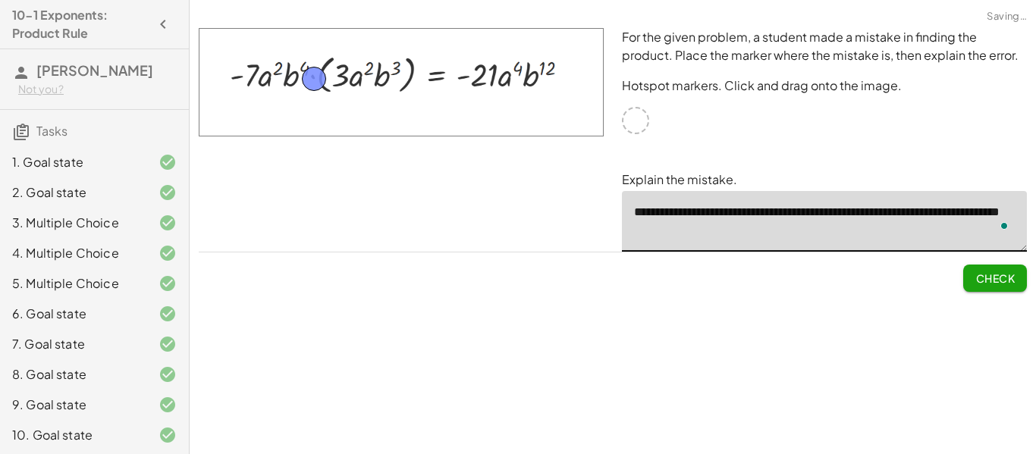
click at [847, 234] on textarea "**********" at bounding box center [824, 221] width 405 height 61
type textarea "**********"
click at [983, 267] on button "Check" at bounding box center [995, 278] width 64 height 27
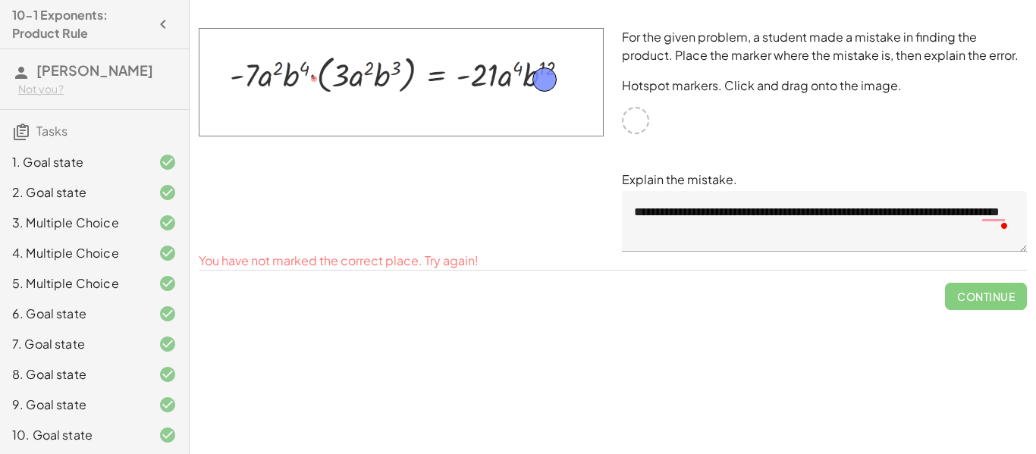
drag, startPoint x: 310, startPoint y: 85, endPoint x: 541, endPoint y: 86, distance: 230.5
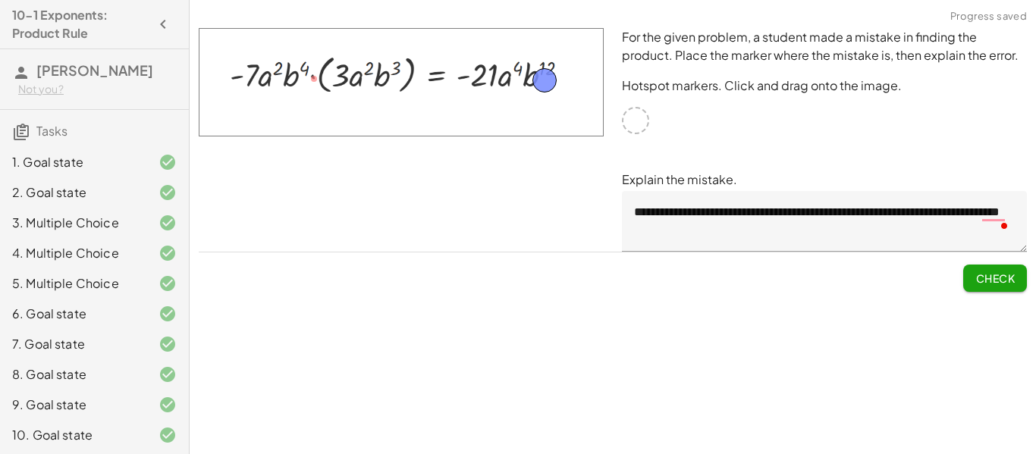
click at [999, 274] on span "Check" at bounding box center [994, 278] width 39 height 14
click at [989, 277] on span "Continue" at bounding box center [986, 278] width 58 height 14
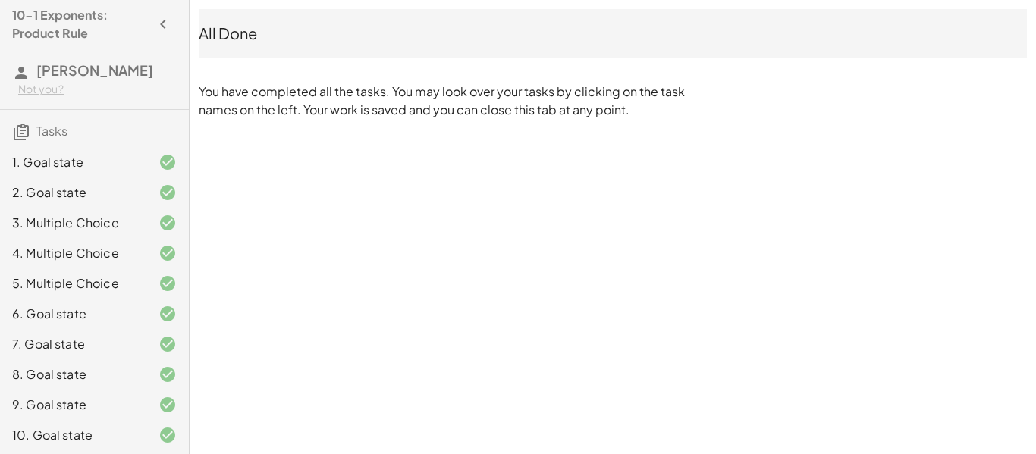
scroll to position [63, 0]
